Goal: Information Seeking & Learning: Learn about a topic

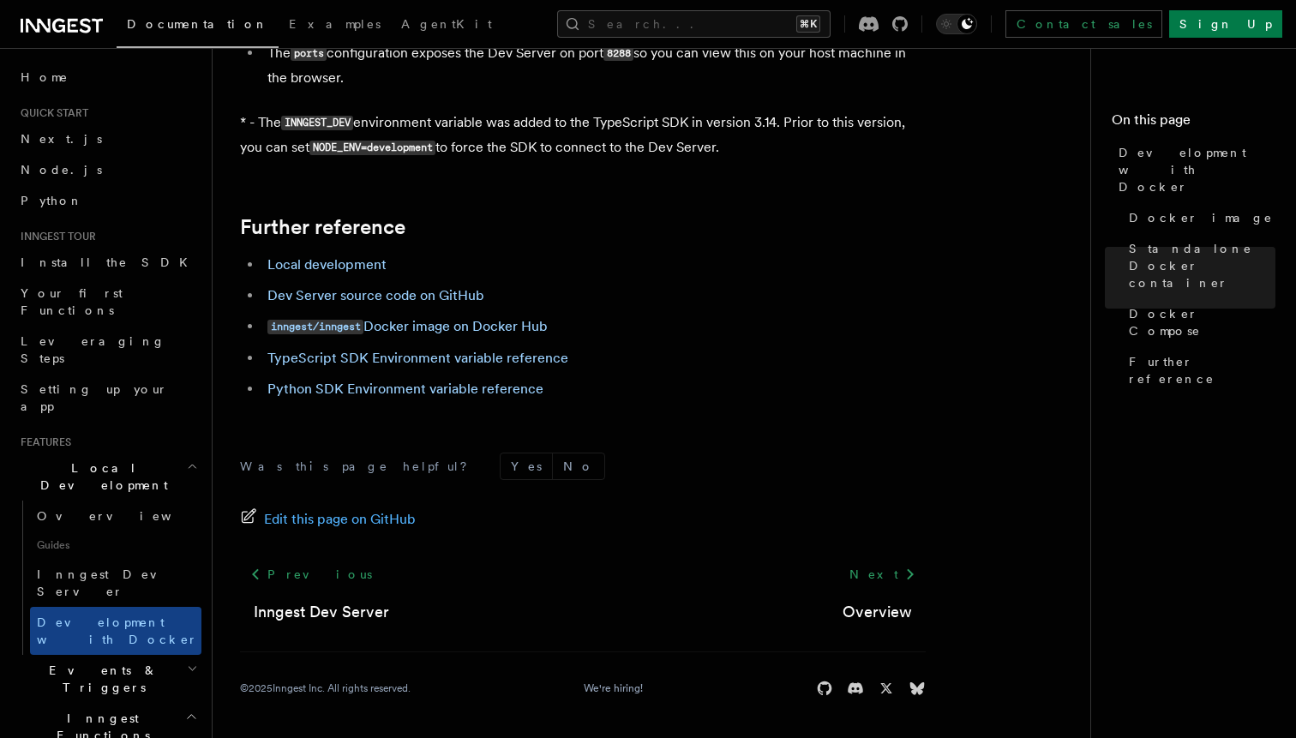
scroll to position [511, 0]
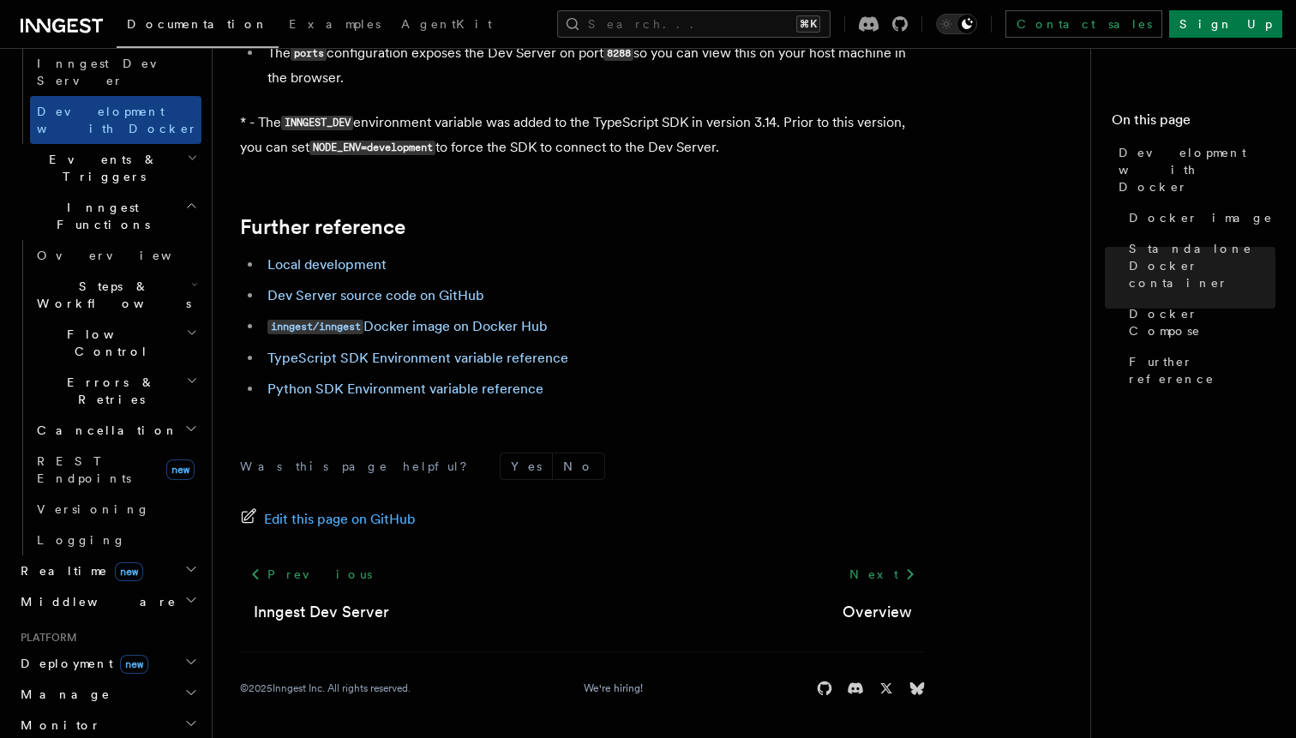
click at [109, 374] on span "Errors & Retries" at bounding box center [108, 391] width 156 height 34
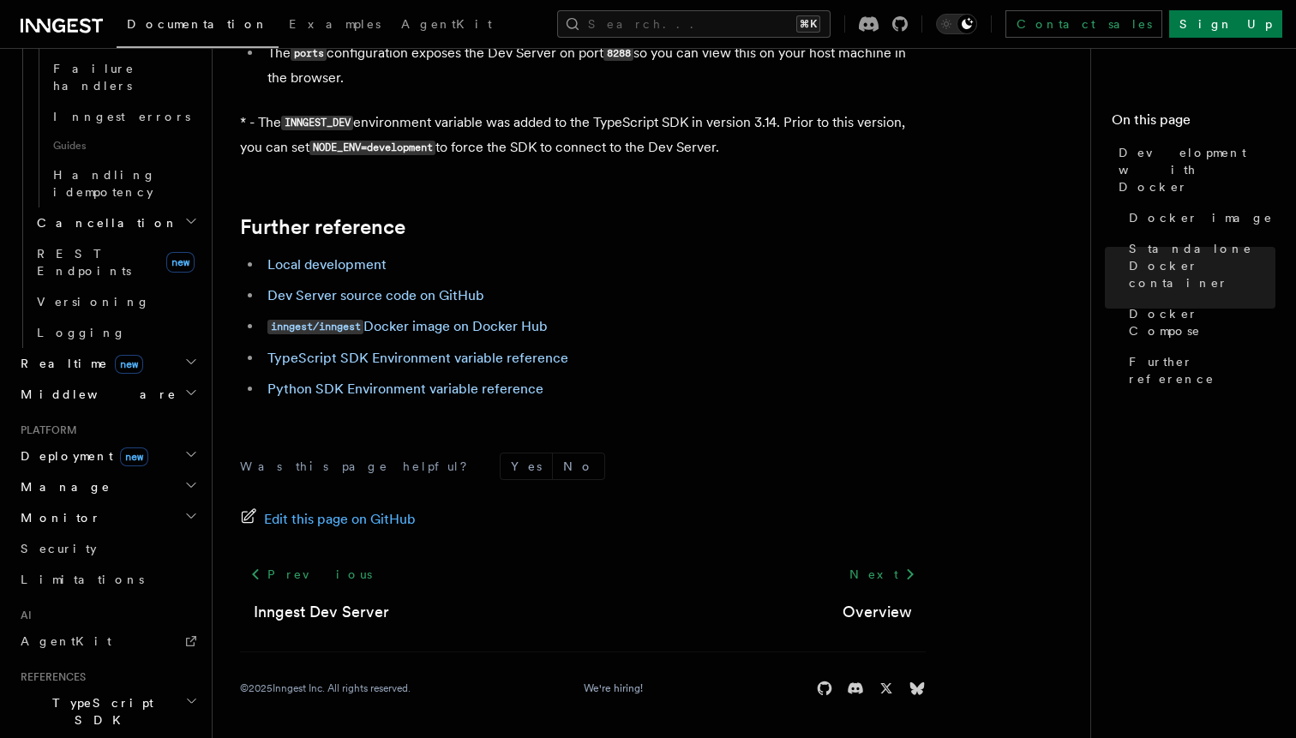
scroll to position [1001, 0]
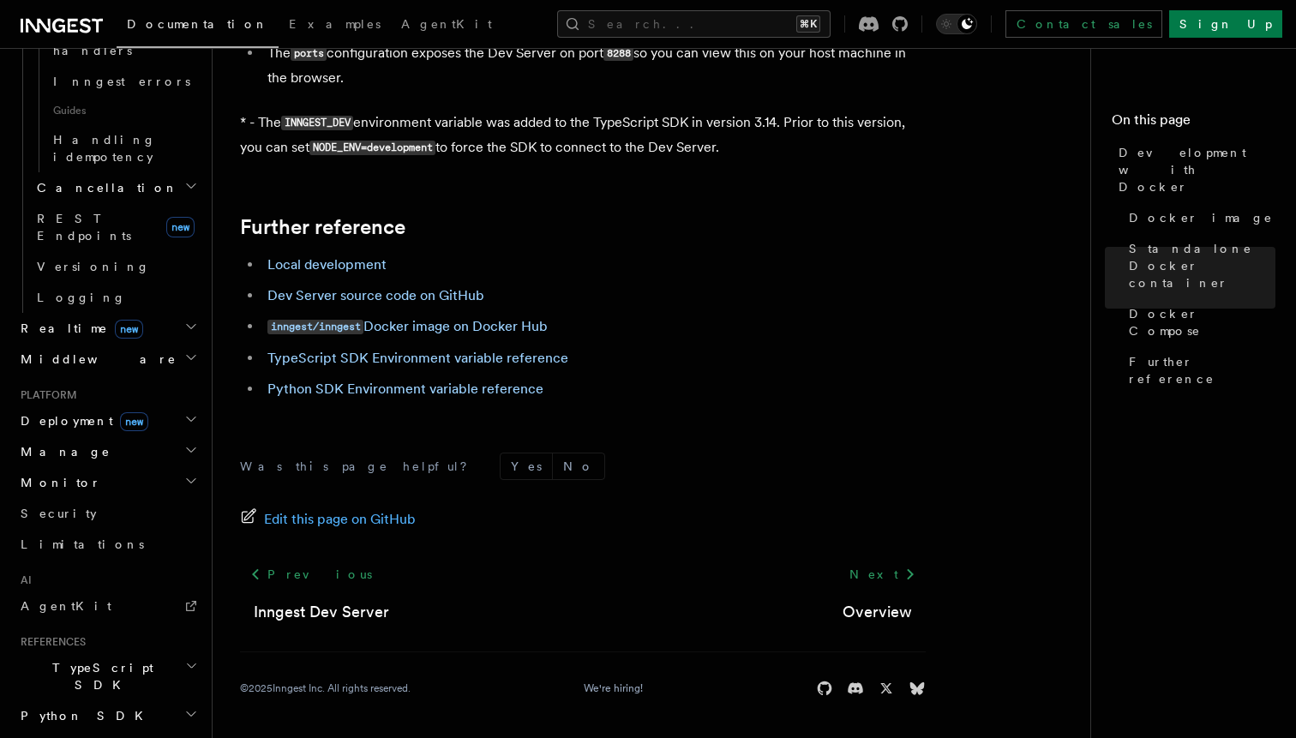
click at [183, 701] on h2 "Python SDK" at bounding box center [108, 716] width 188 height 31
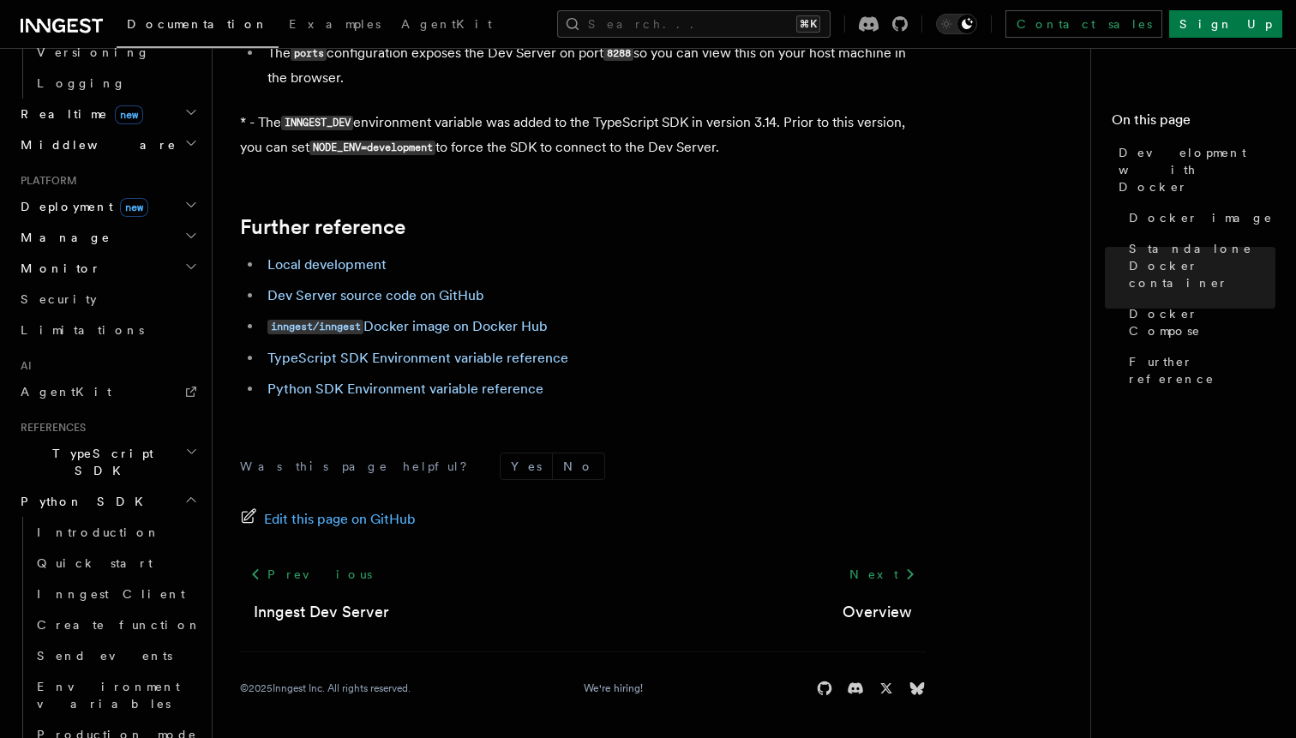
scroll to position [1229, 0]
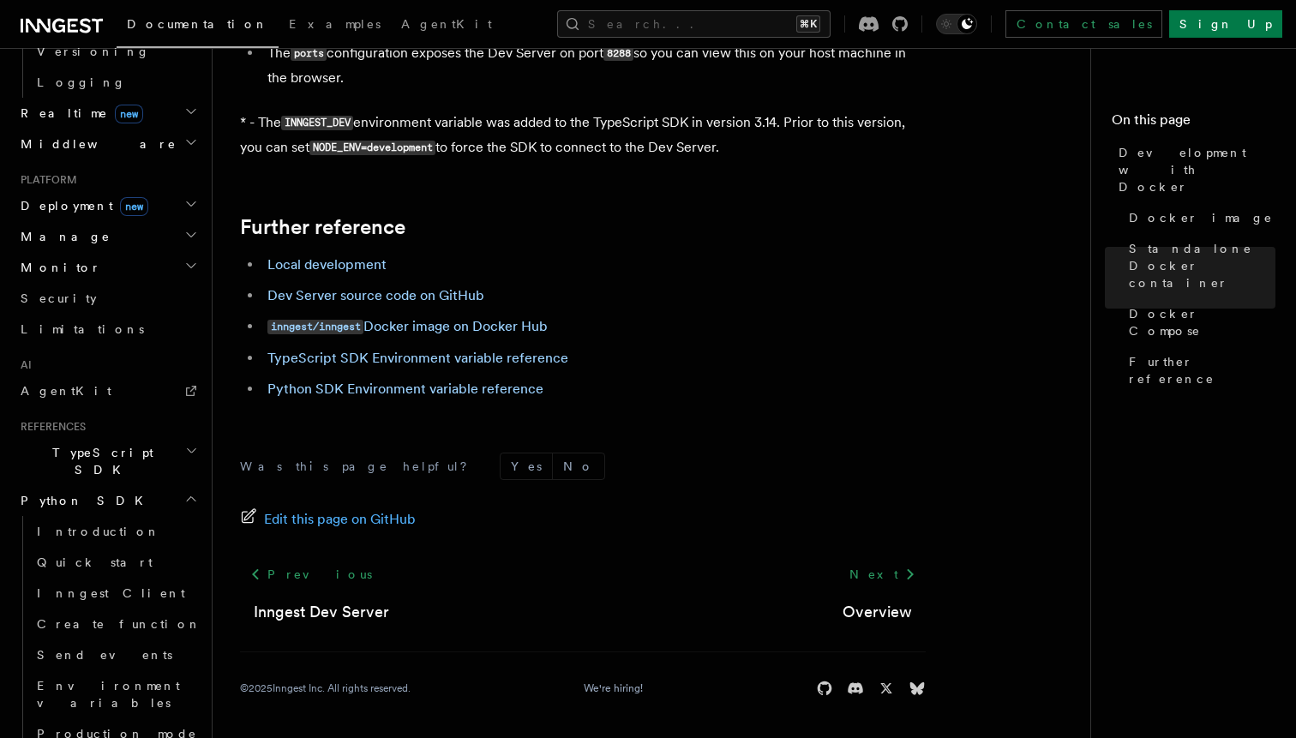
scroll to position [1210, 0]
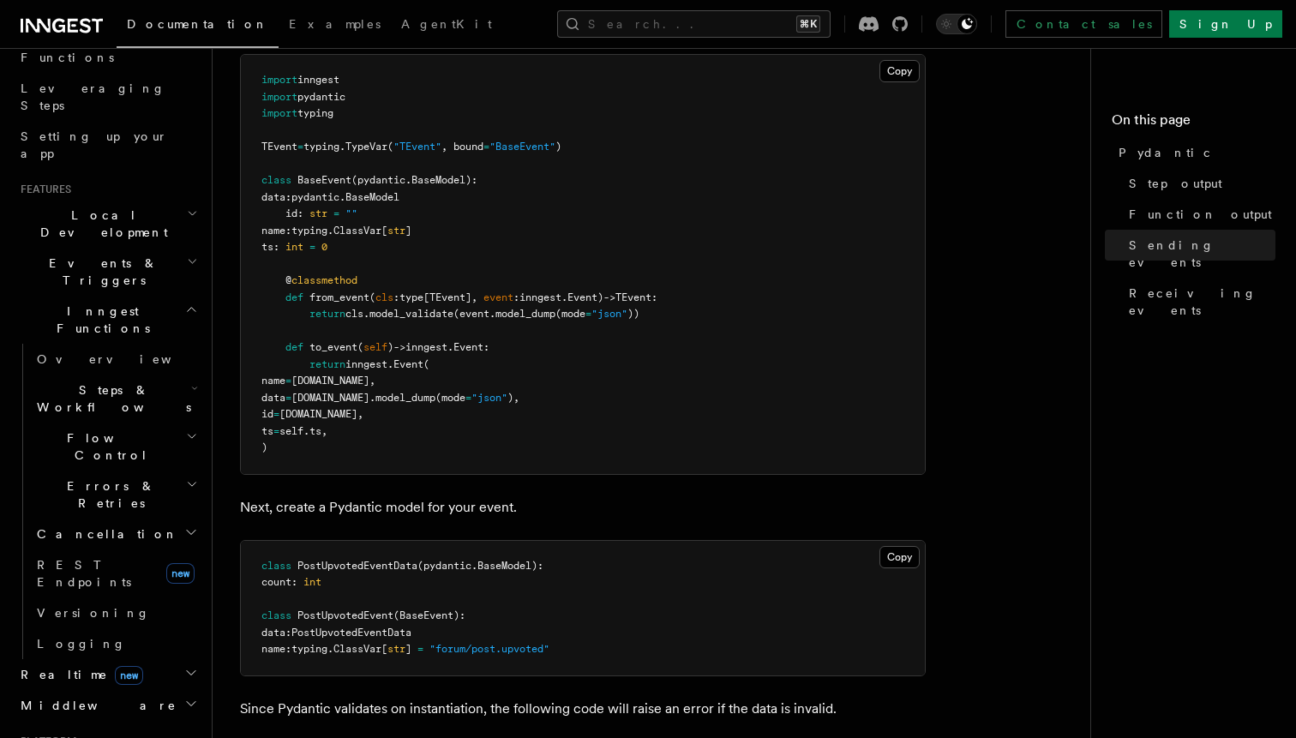
scroll to position [244, 0]
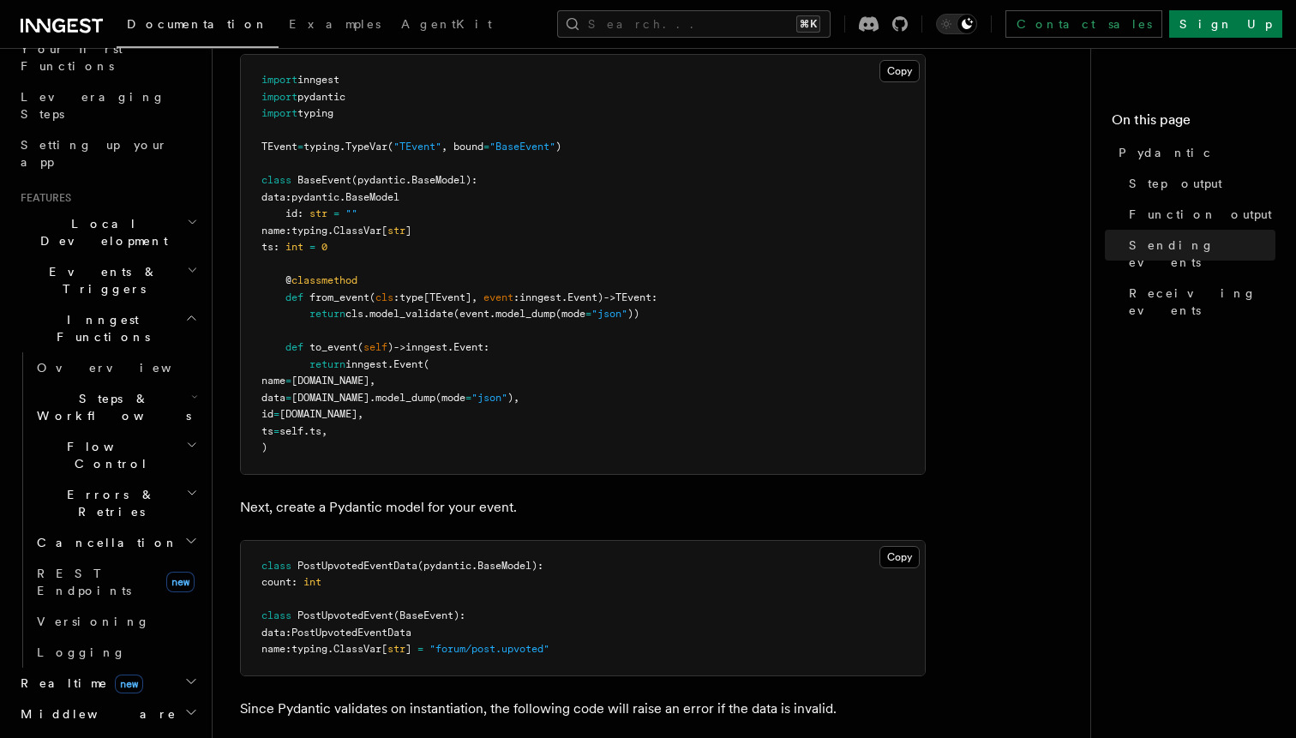
click at [98, 263] on span "Events & Triggers" at bounding box center [100, 280] width 173 height 34
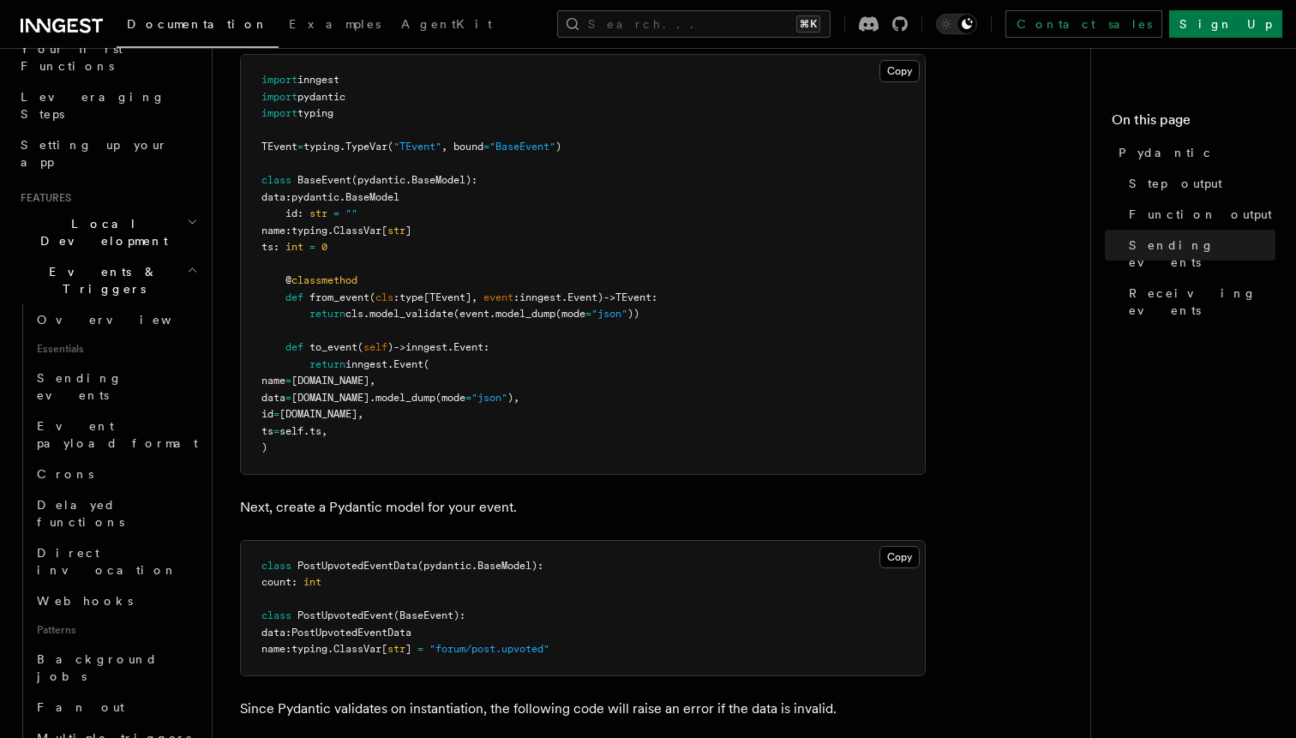
click at [98, 263] on span "Events & Triggers" at bounding box center [100, 280] width 173 height 34
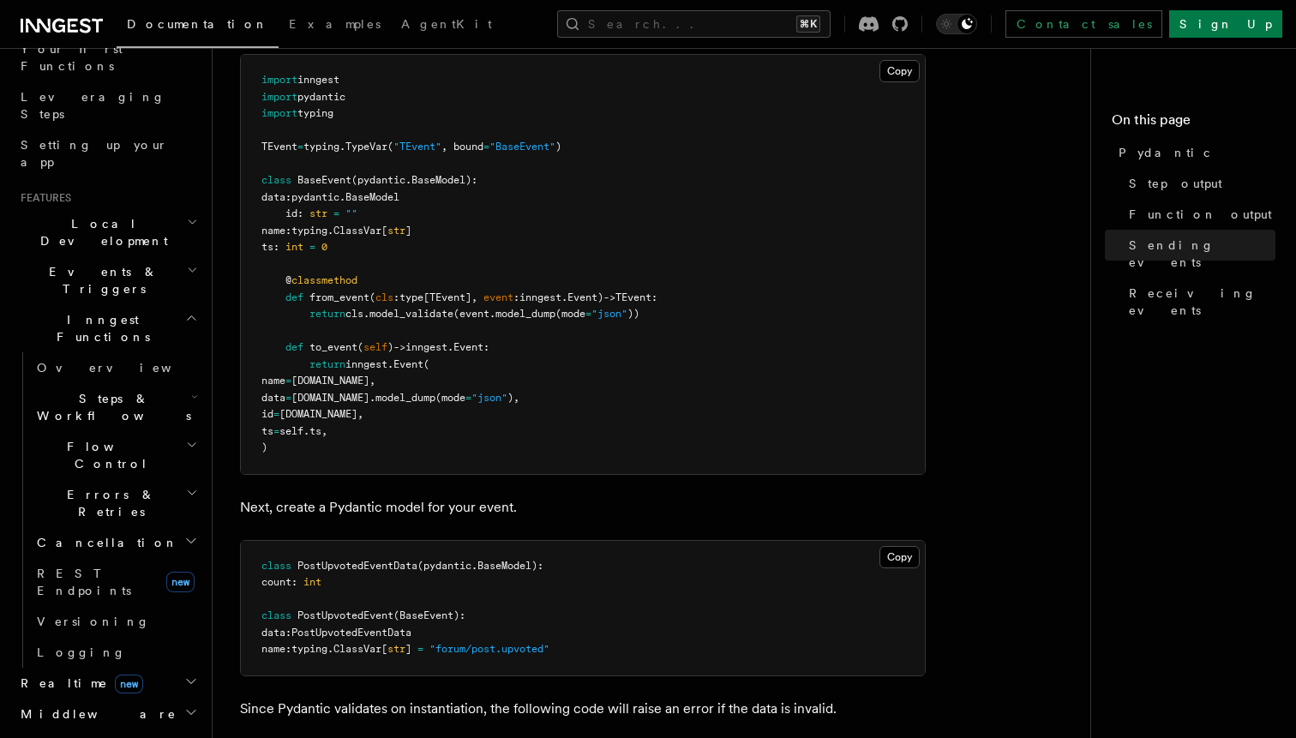
click at [120, 668] on h2 "Realtime new" at bounding box center [108, 683] width 188 height 31
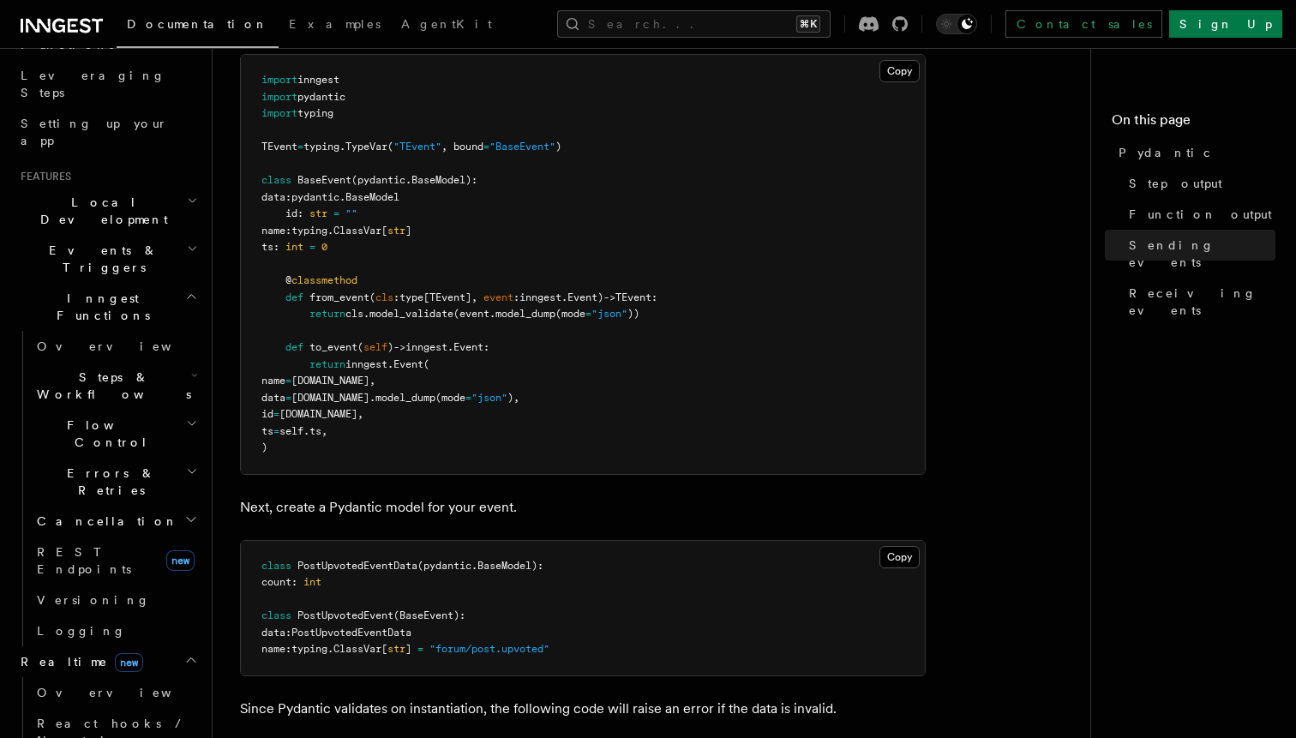
click at [127, 410] on h2 "Flow Control" at bounding box center [115, 434] width 171 height 48
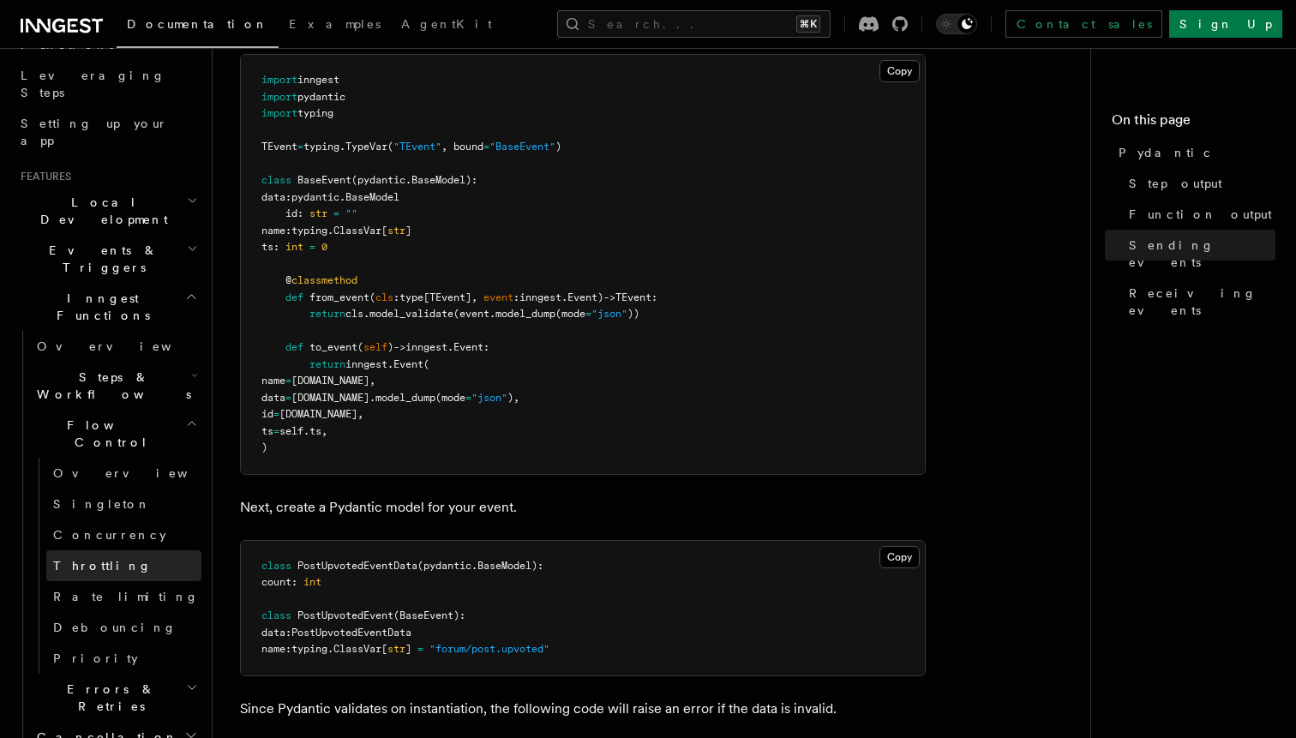
click at [111, 550] on link "Throttling" at bounding box center [123, 565] width 155 height 31
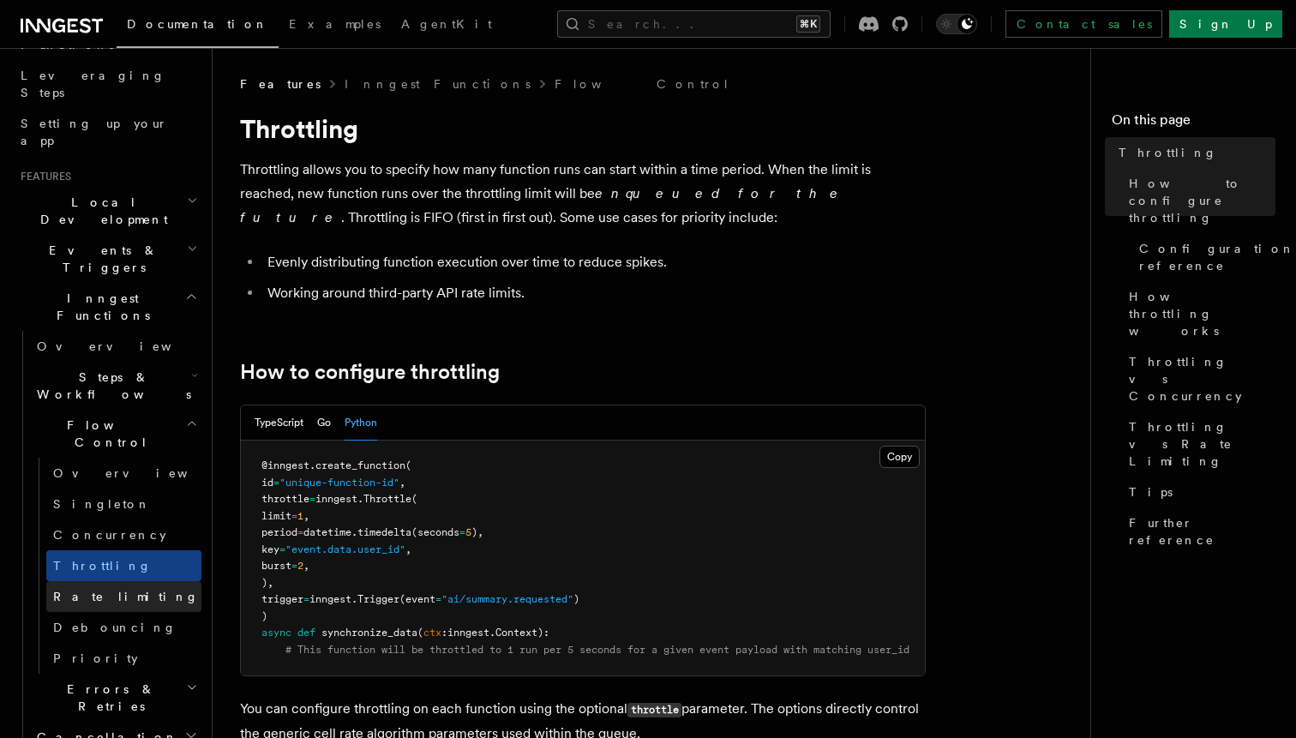
click at [133, 581] on link "Rate limiting" at bounding box center [123, 596] width 155 height 31
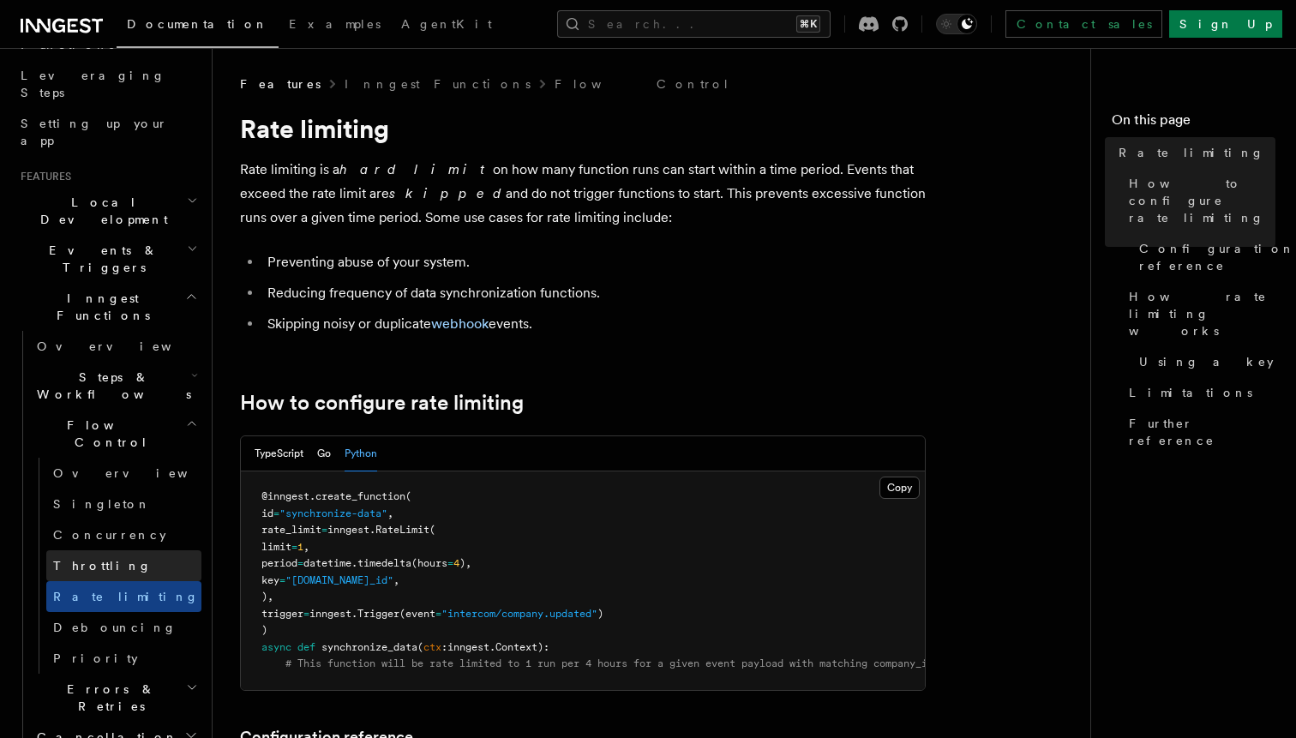
click at [115, 550] on link "Throttling" at bounding box center [123, 565] width 155 height 31
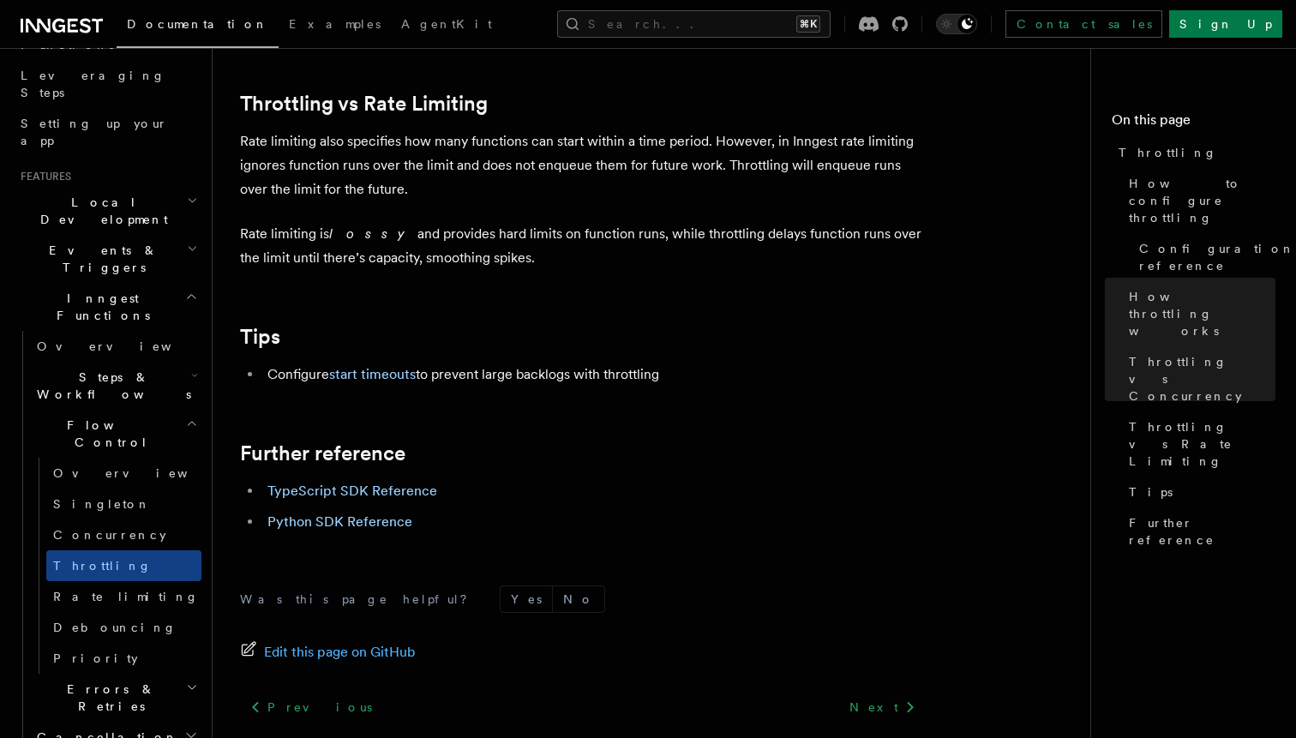
scroll to position [1794, 0]
